Goal: Transaction & Acquisition: Purchase product/service

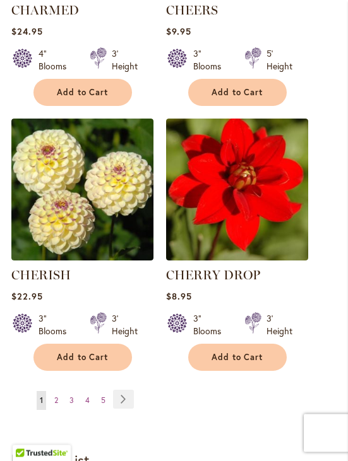
scroll to position [8559, 0]
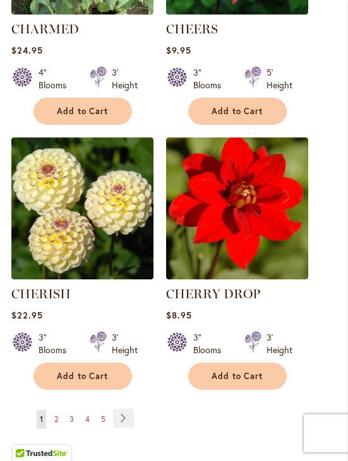
click at [122, 409] on link "Page Next" at bounding box center [123, 418] width 21 height 19
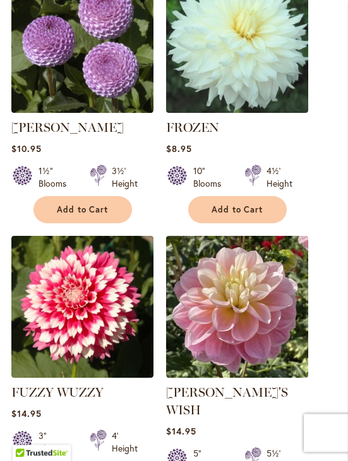
scroll to position [8640, 0]
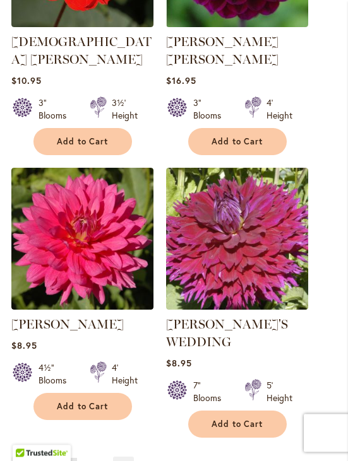
scroll to position [8679, 0]
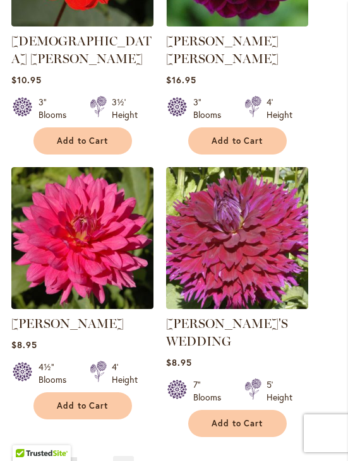
click at [122, 456] on link "Page Next" at bounding box center [123, 465] width 21 height 19
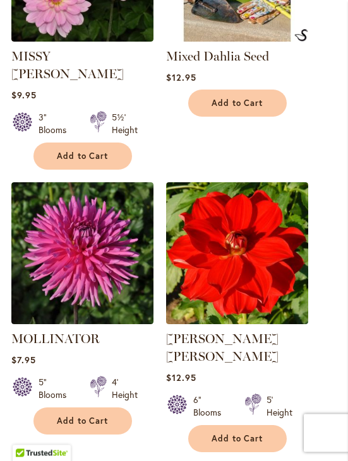
scroll to position [8607, 0]
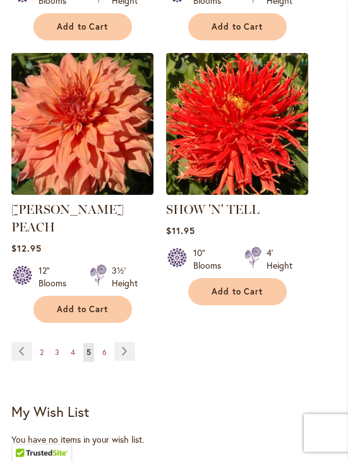
scroll to position [8672, 0]
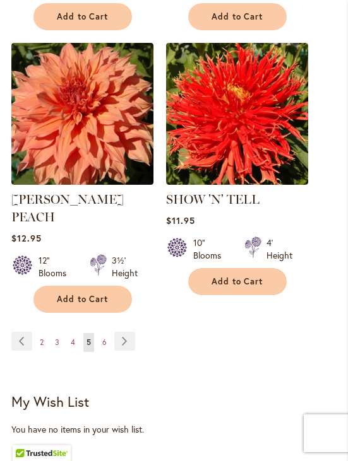
click at [125, 332] on link "Page Next" at bounding box center [124, 341] width 21 height 19
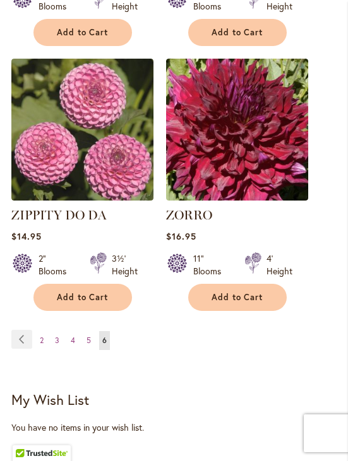
scroll to position [8366, 0]
